Goal: Information Seeking & Learning: Understand process/instructions

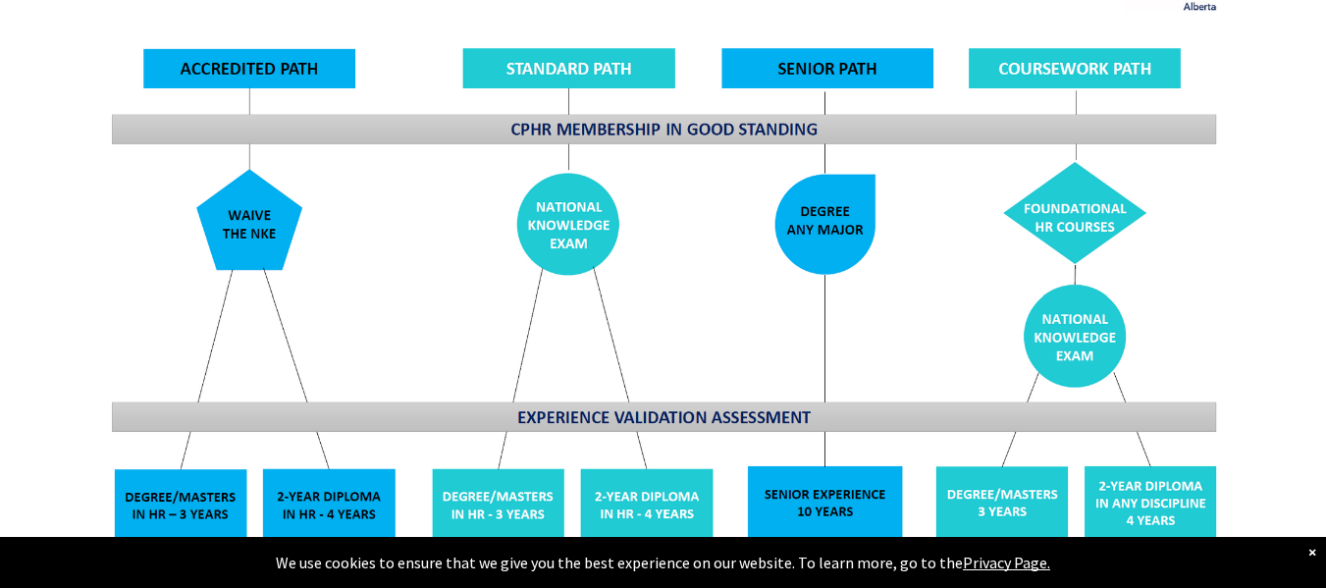
scroll to position [1571, 0]
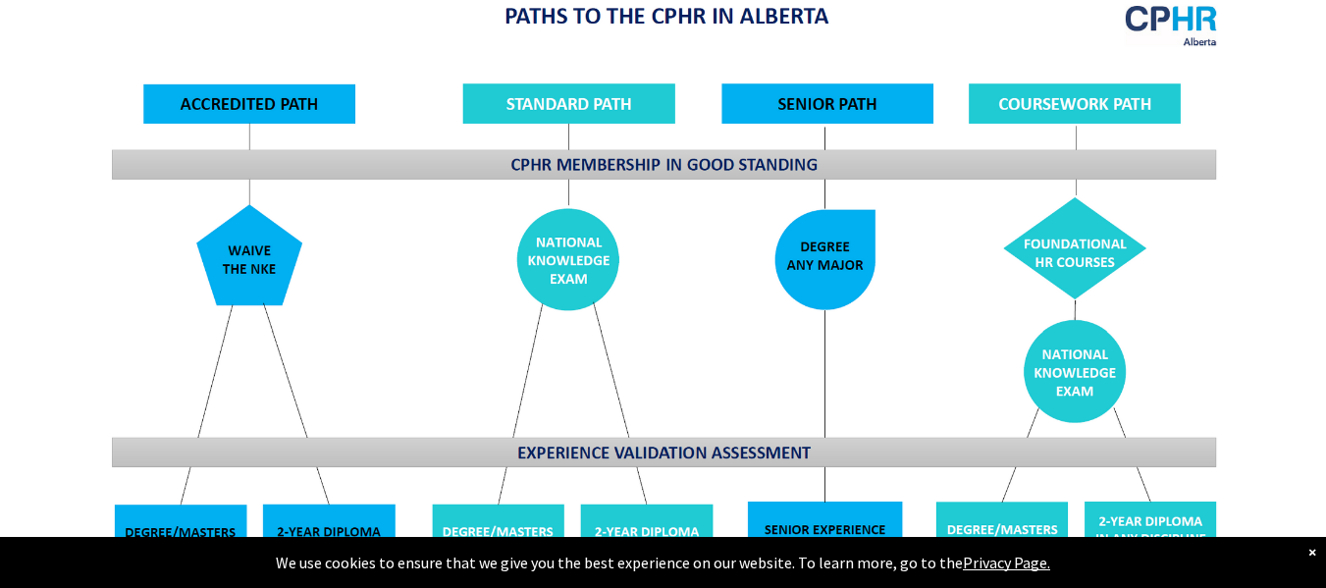
click at [355, 394] on img at bounding box center [663, 330] width 1137 height 684
click at [233, 133] on img at bounding box center [663, 330] width 1137 height 684
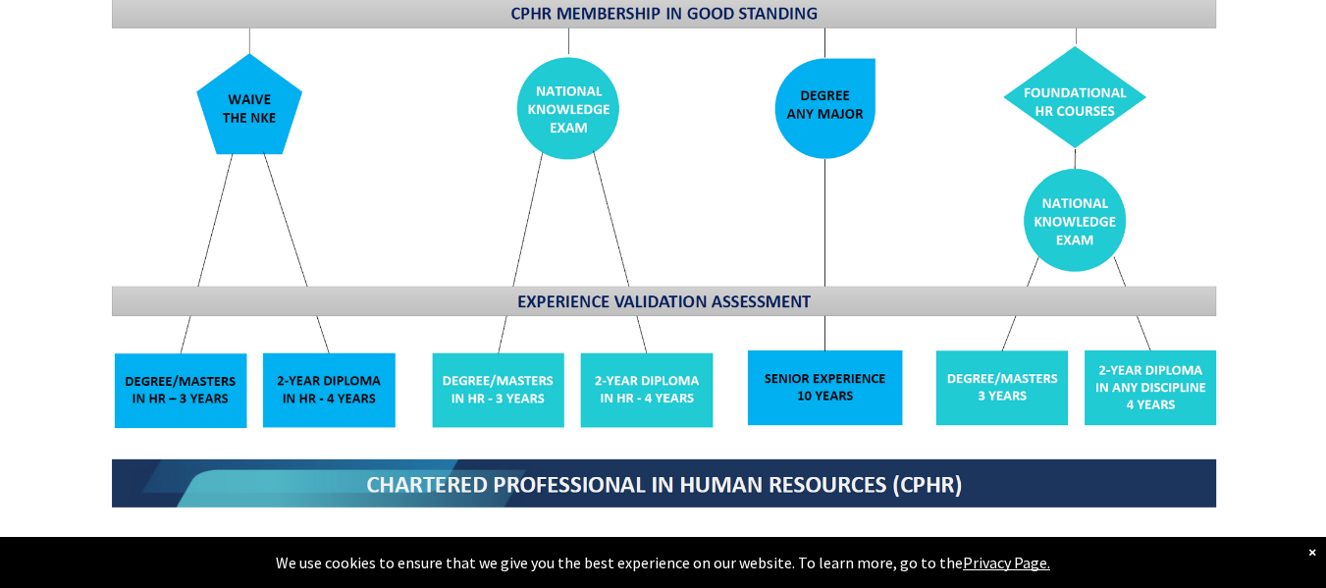
scroll to position [1964, 0]
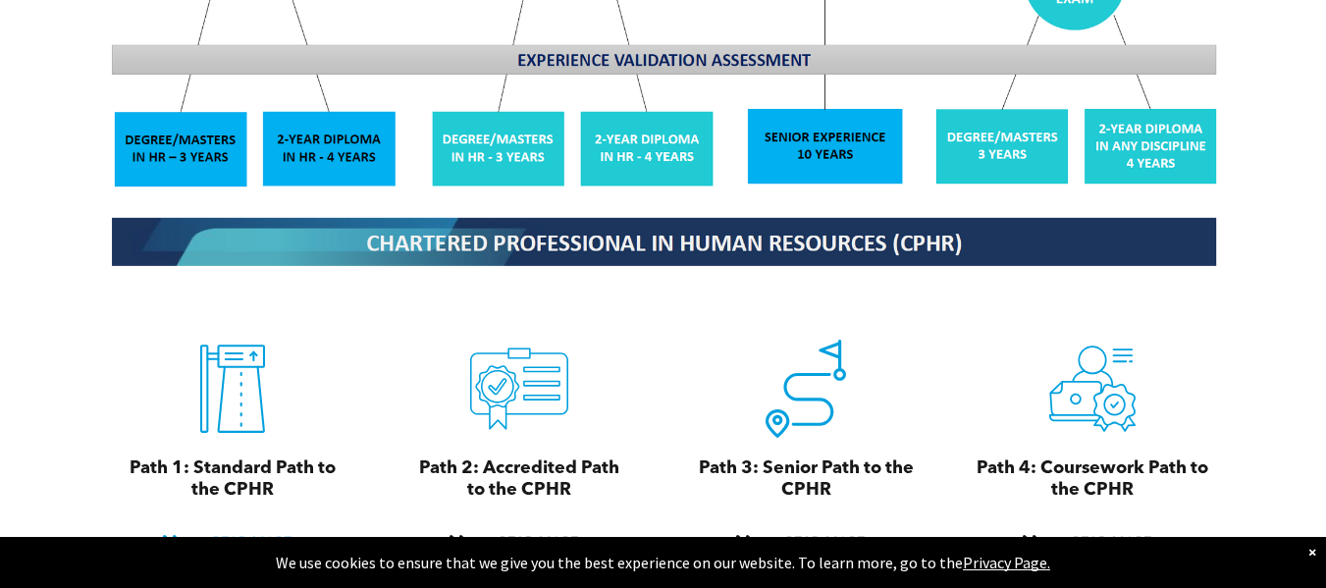
click at [260, 525] on span "READ MORE" at bounding box center [252, 543] width 92 height 36
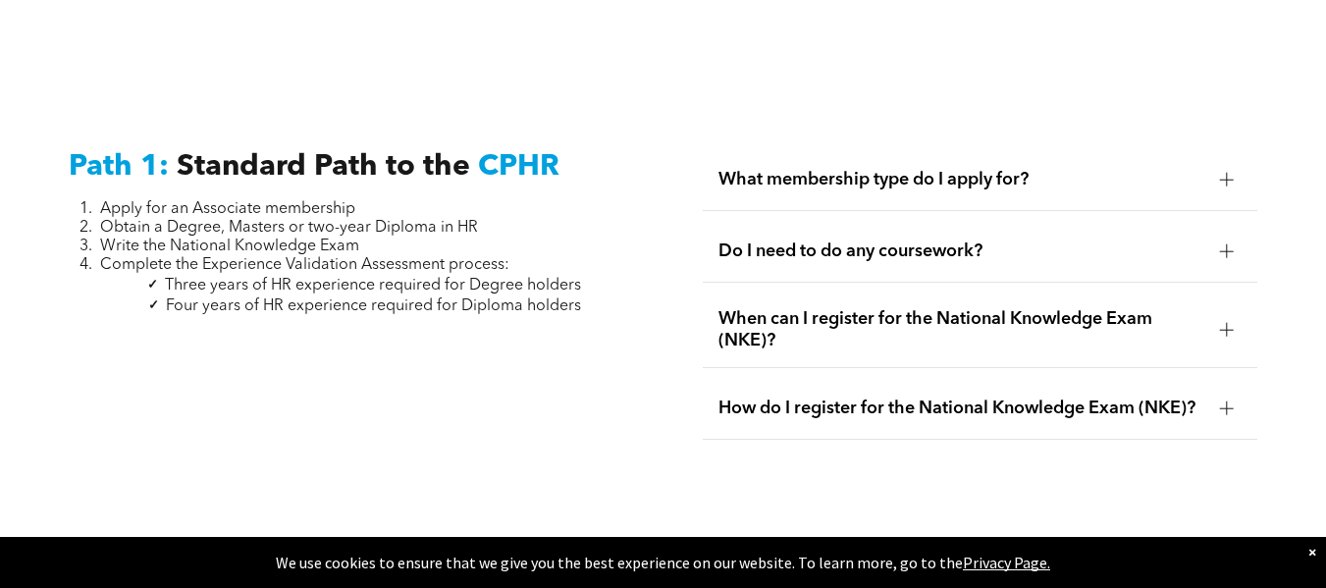
scroll to position [2581, 0]
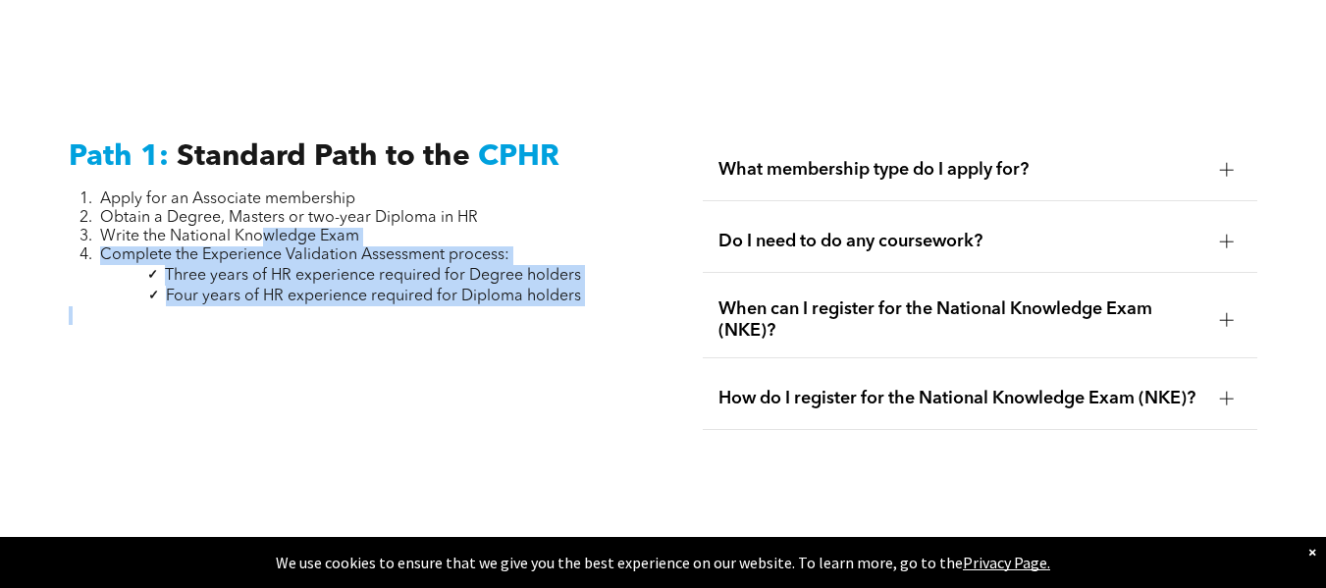
drag, startPoint x: 629, startPoint y: 265, endPoint x: 117, endPoint y: 165, distance: 522.2
click at [147, 171] on div "Path 1: Standard Path to the CPHR Apply for an Associate membership Obtain a De…" at bounding box center [346, 285] width 586 height 322
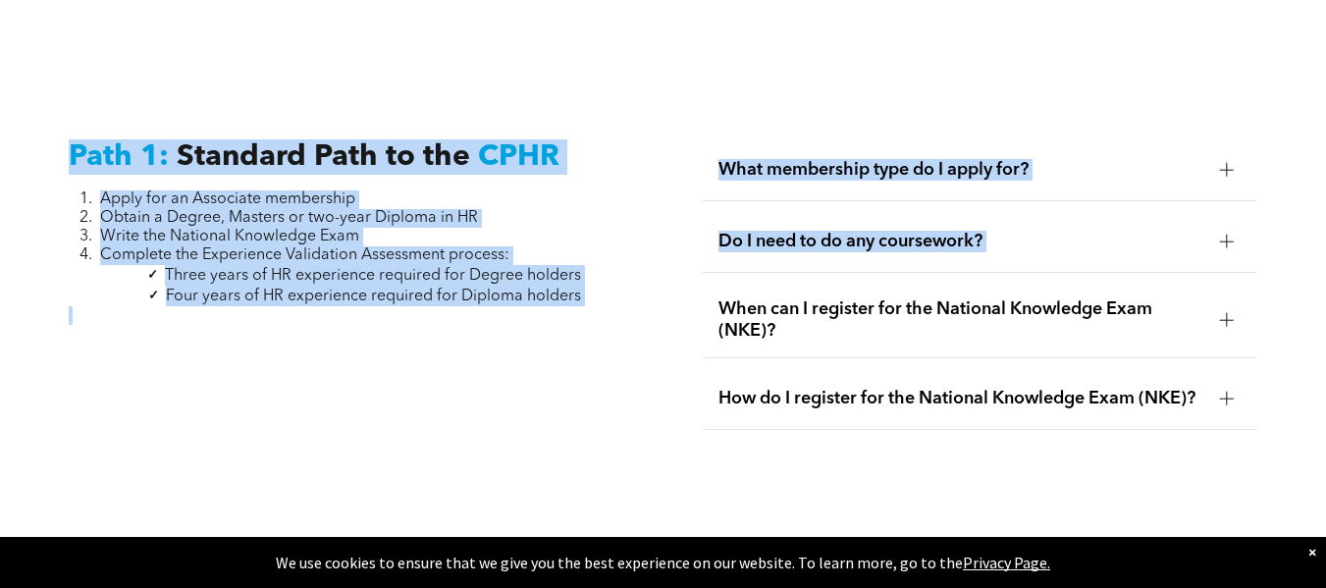
drag, startPoint x: 10, startPoint y: 137, endPoint x: 692, endPoint y: 252, distance: 692.0
click at [691, 252] on div "Path 1: Standard Path to the CPHR Apply for an Associate membership Obtain a De…" at bounding box center [663, 283] width 1326 height 481
click at [693, 252] on div "What membership type do I apply for? You should apply for an Associate Membersh…" at bounding box center [980, 285] width 586 height 322
click at [531, 268] on span "Three years of HR experience required for Degree holders" at bounding box center [373, 276] width 416 height 16
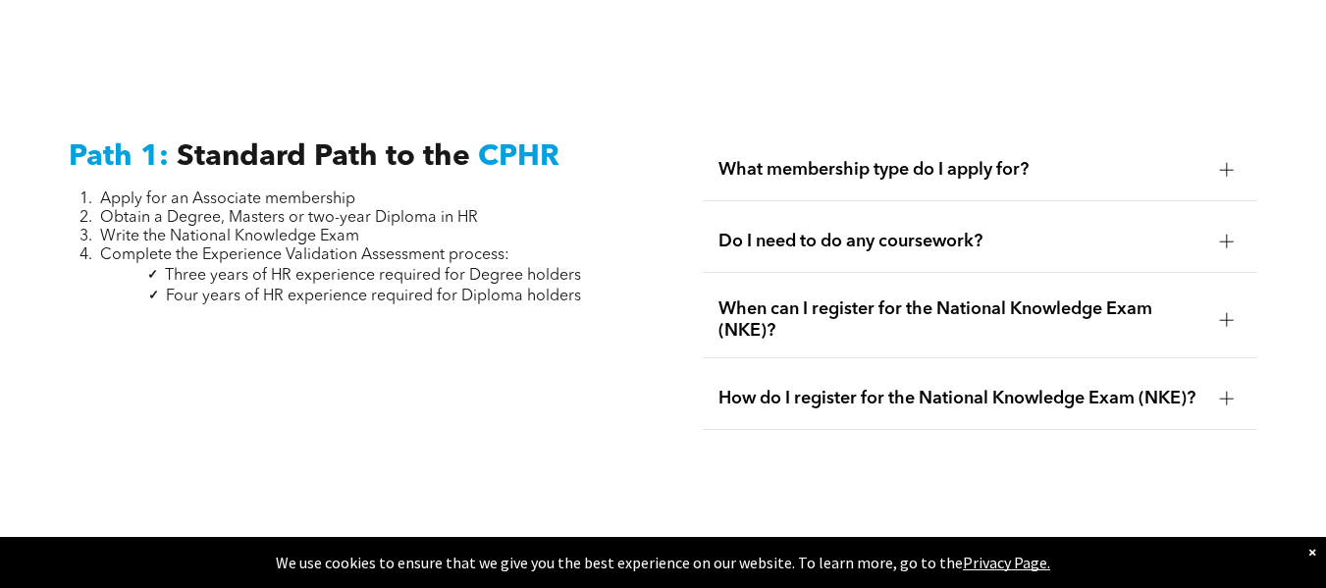
click at [873, 298] on span "When can I register for the National Knowledge Exam (NKE)?" at bounding box center [962, 319] width 486 height 43
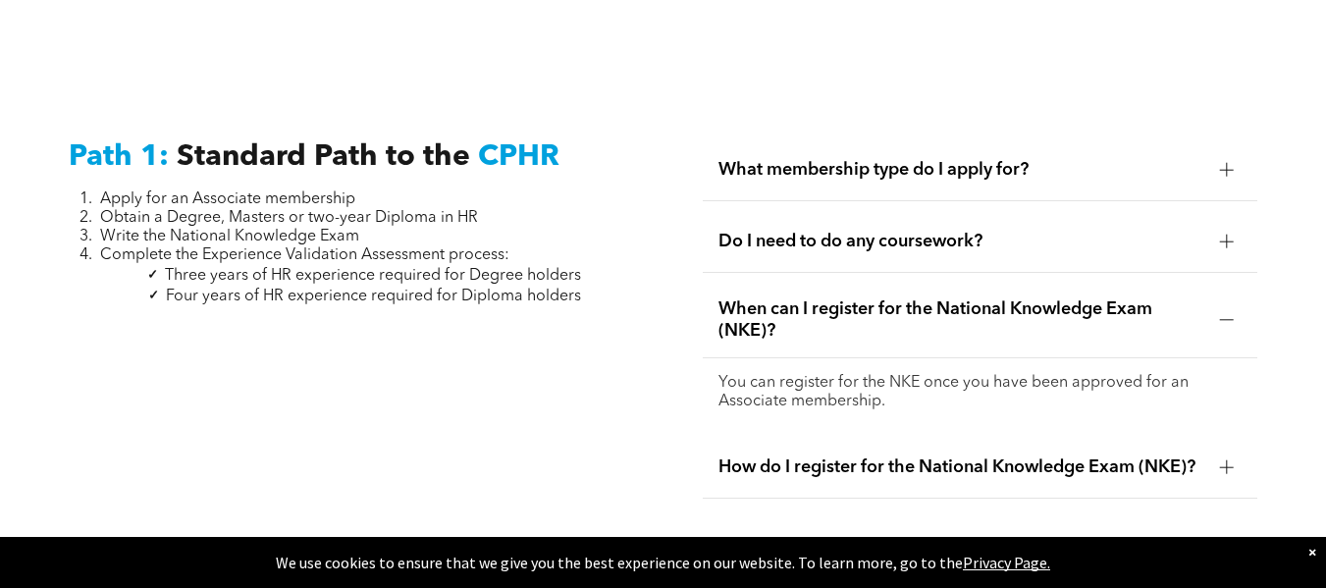
drag, startPoint x: 966, startPoint y: 417, endPoint x: 926, endPoint y: 323, distance: 102.5
click at [965, 457] on span "How do I register for the National Knowledge Exam (NKE)?" at bounding box center [962, 468] width 486 height 22
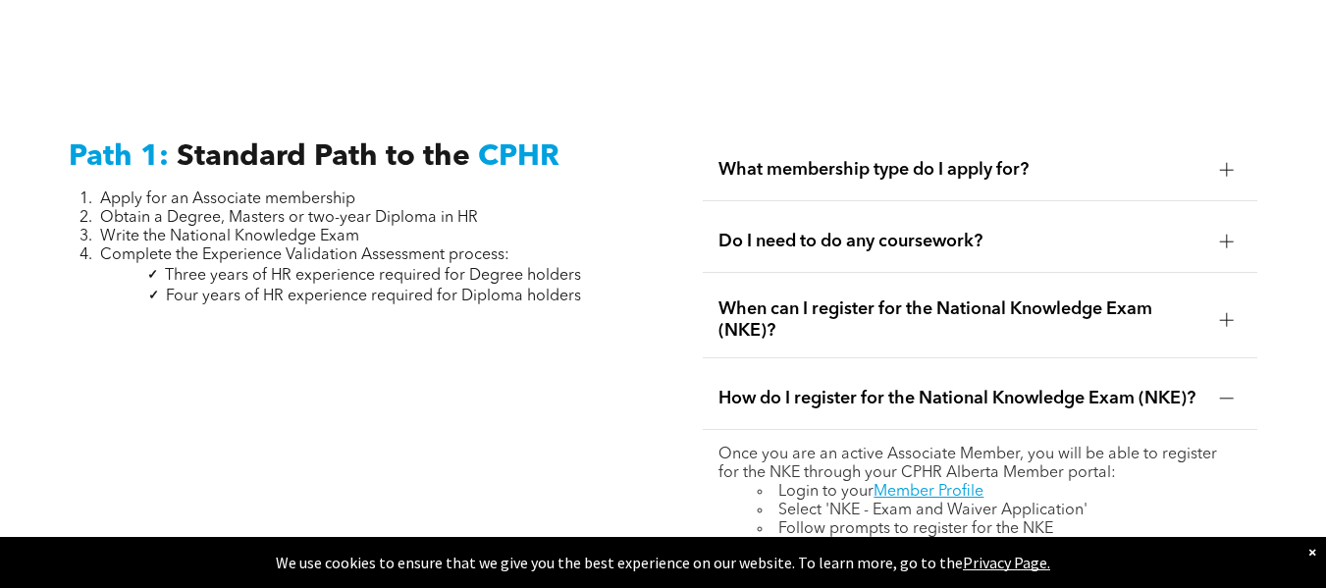
click at [862, 211] on div "Do I need to do any coursework?" at bounding box center [980, 242] width 555 height 62
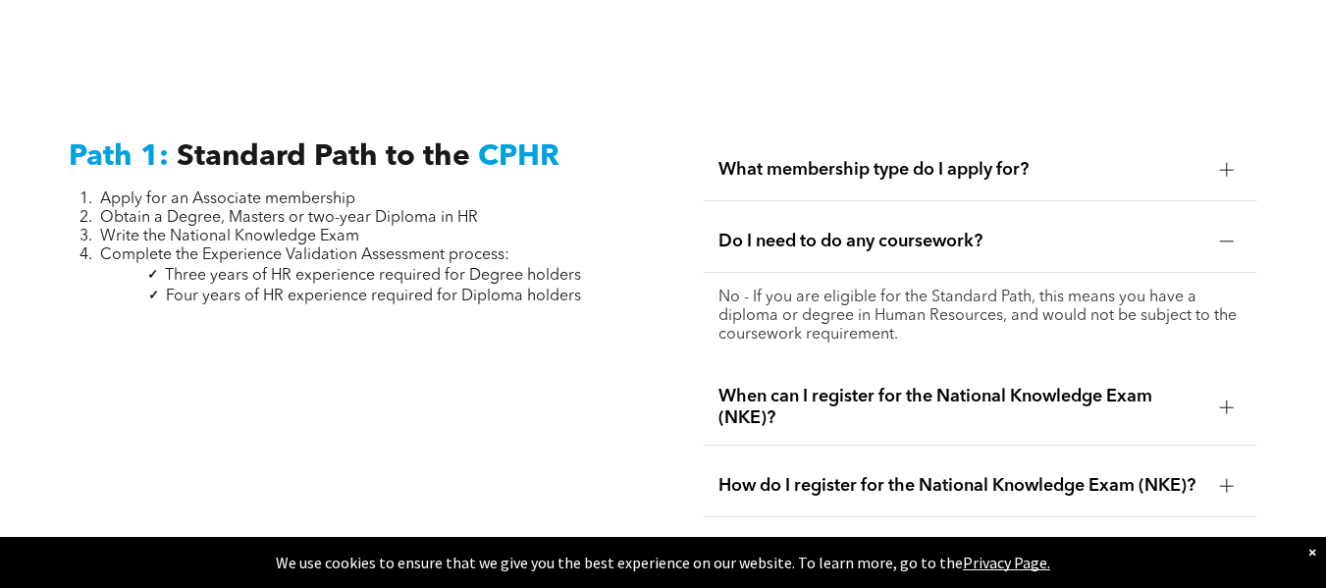
click at [853, 139] on div "What membership type do I apply for?" at bounding box center [980, 170] width 555 height 62
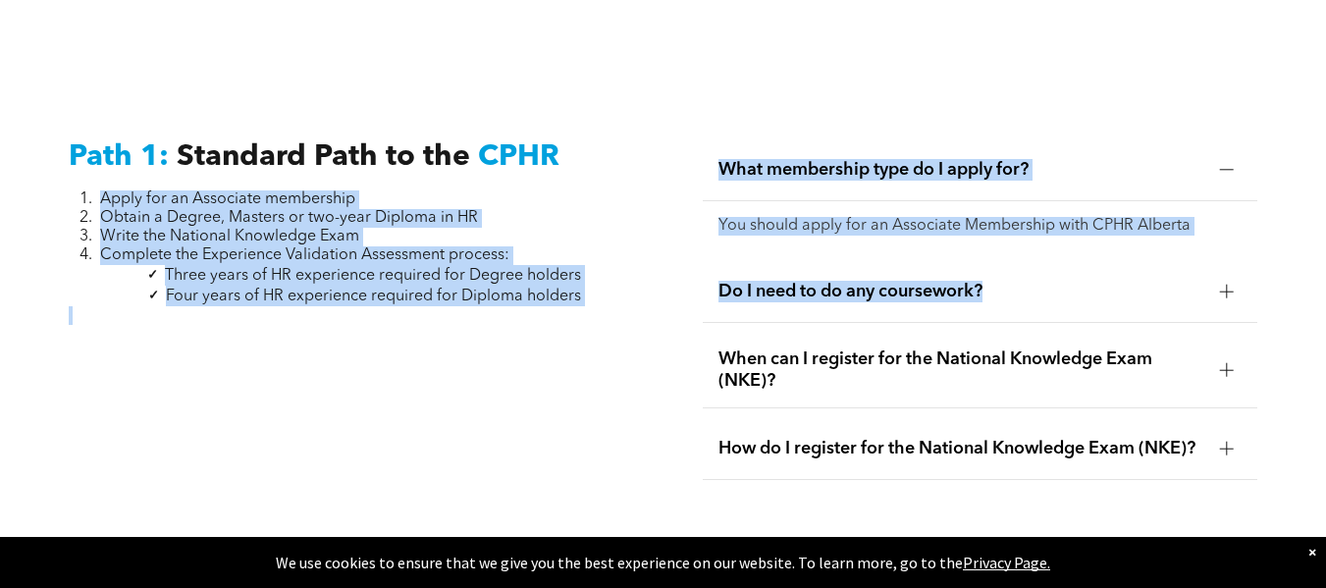
drag, startPoint x: 814, startPoint y: 209, endPoint x: 1225, endPoint y: 218, distance: 411.5
click at [1213, 218] on div "Path 1: Standard Path to the CPHR Apply for an Associate membership Obtain a De…" at bounding box center [663, 308] width 1326 height 531
click at [1251, 201] on div "You should apply for an Associate Membership with CPHR Alberta" at bounding box center [980, 226] width 555 height 50
click at [811, 63] on div "Path 1: Standard Path to the CPHR Apply for an Associate membership Obtain a De…" at bounding box center [663, 308] width 1326 height 531
